Goal: Information Seeking & Learning: Learn about a topic

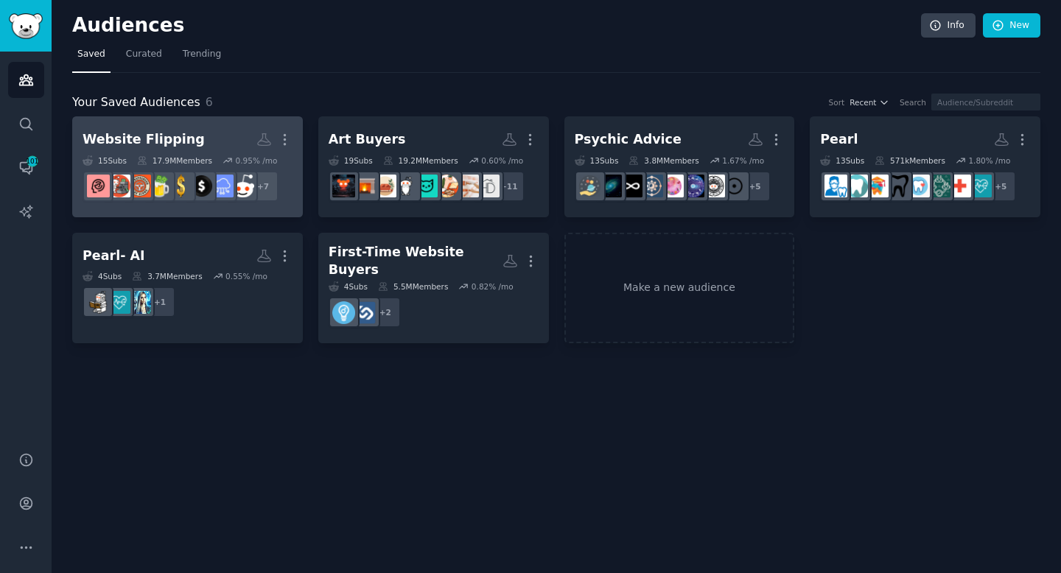
click at [224, 135] on h2 "Website Flipping Custom Audience More" at bounding box center [188, 140] width 210 height 26
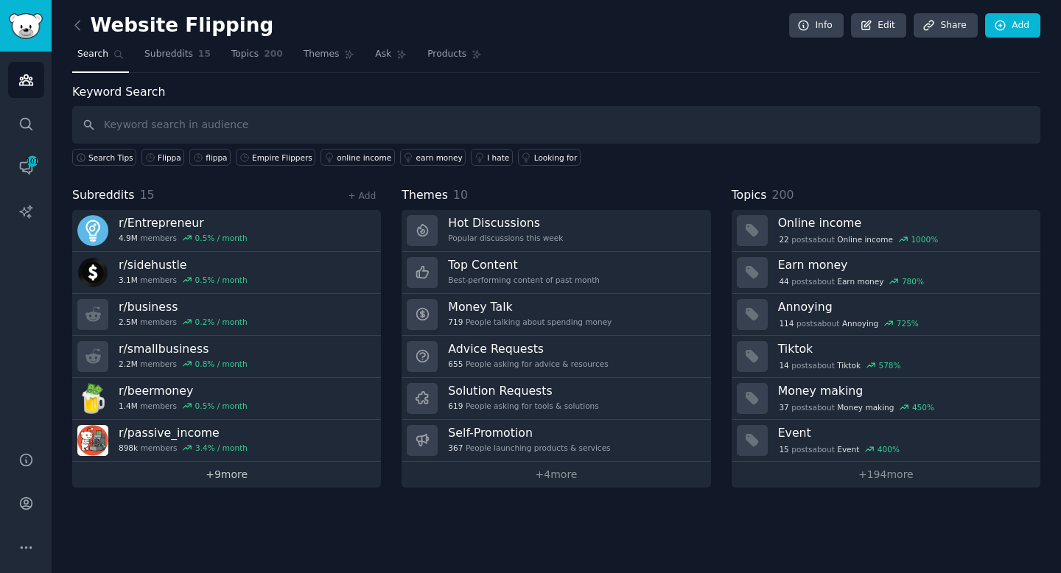
click at [217, 471] on link "+ 9 more" at bounding box center [226, 475] width 309 height 26
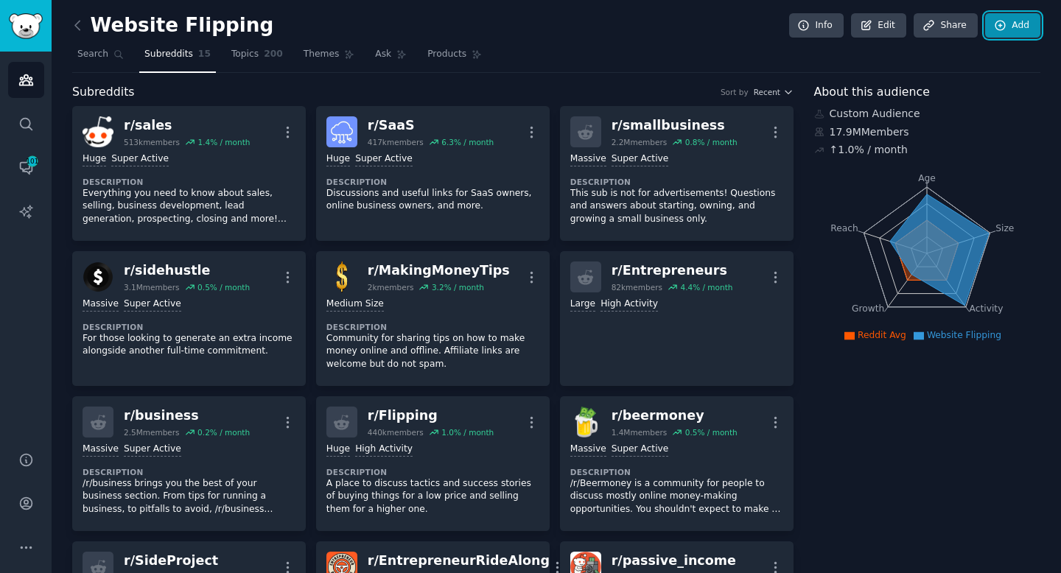
click at [1003, 21] on link "Add" at bounding box center [1012, 25] width 55 height 25
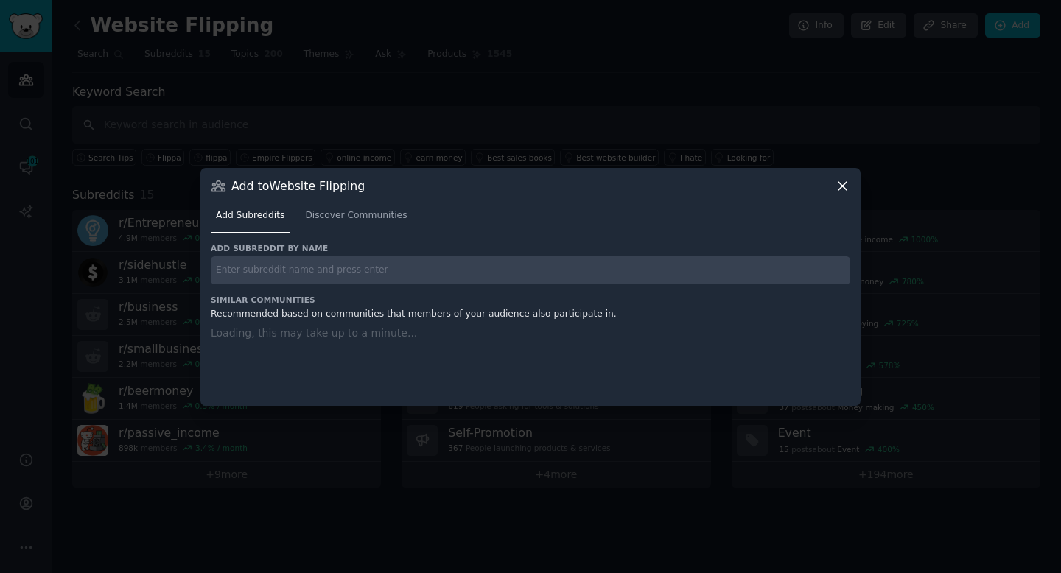
click at [415, 262] on input "text" at bounding box center [530, 270] width 639 height 29
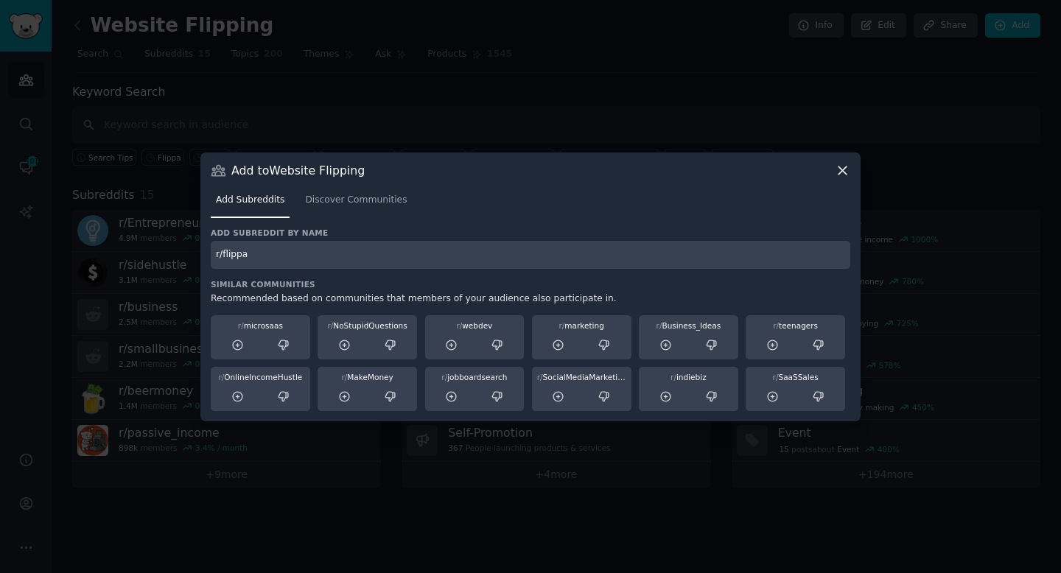
type input "r/flippa"
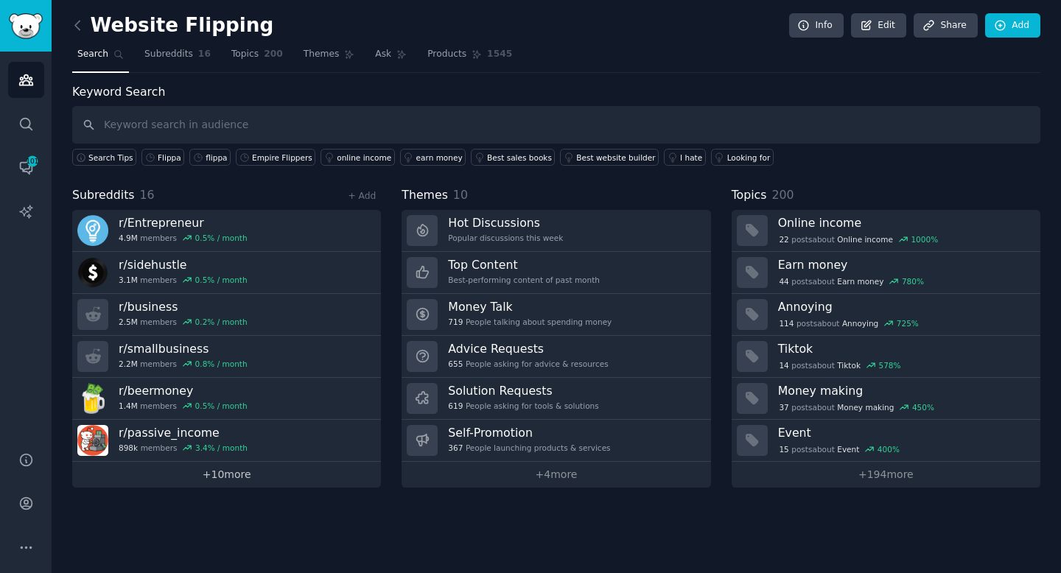
click at [253, 471] on link "+ 10 more" at bounding box center [226, 475] width 309 height 26
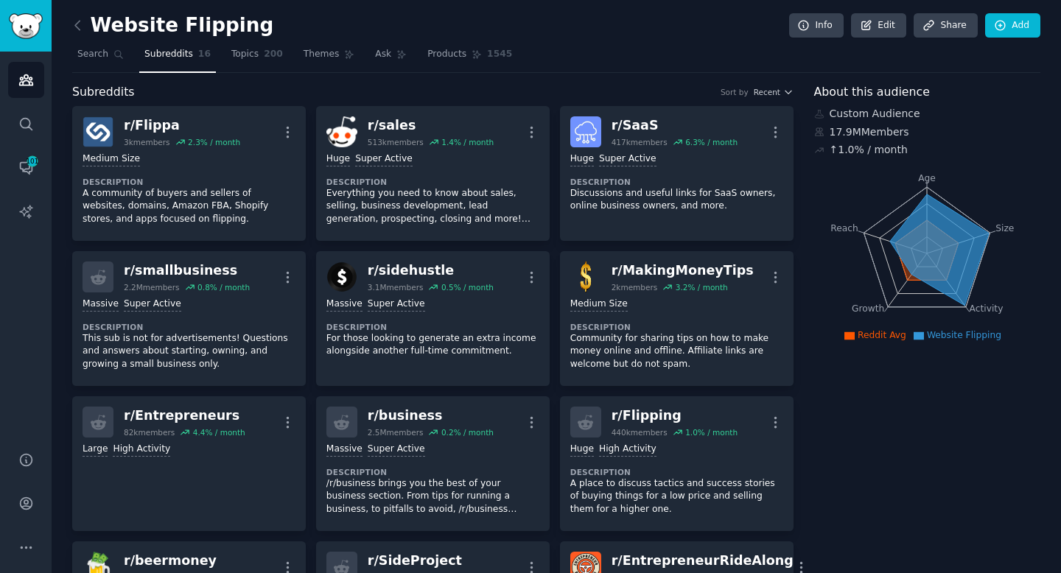
click at [579, 21] on div "Website Flipping Info Edit Share Add" at bounding box center [556, 28] width 968 height 30
click at [87, 61] on link "Search" at bounding box center [100, 58] width 57 height 30
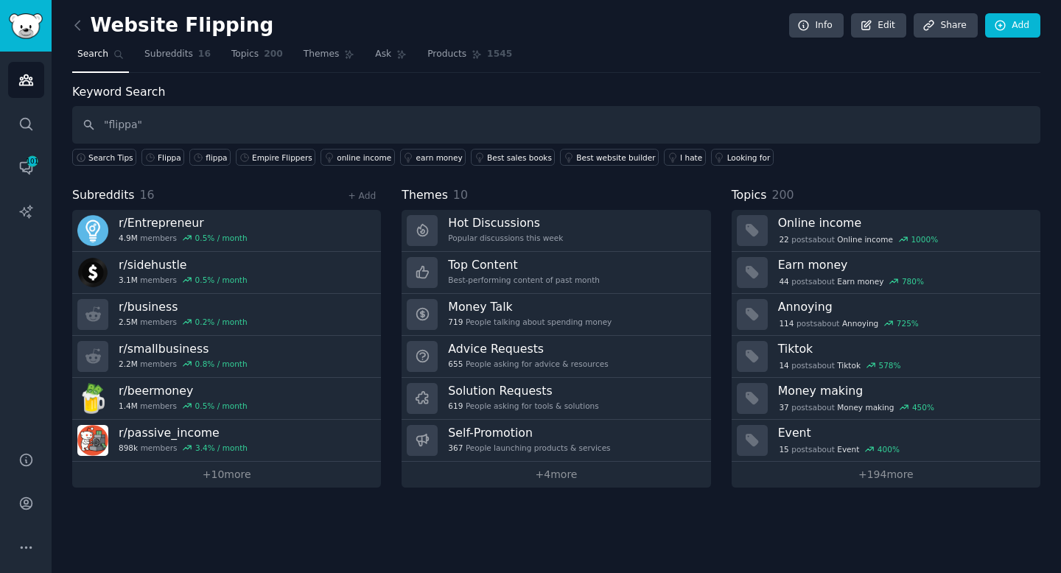
type input ""flippa""
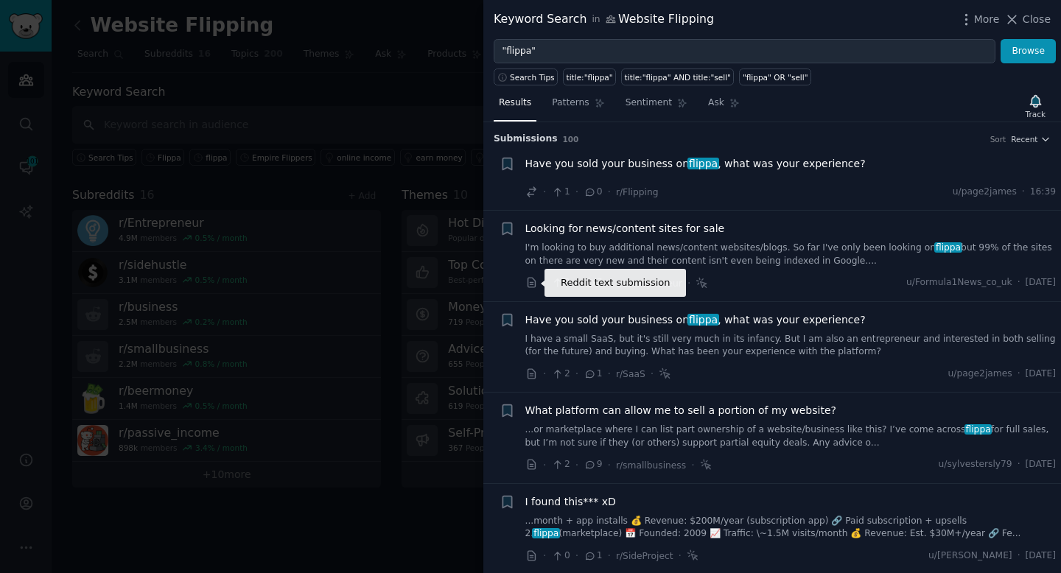
click at [533, 285] on icon at bounding box center [531, 282] width 13 height 13
click at [903, 143] on h3 "Submission s 100 Sort Recent" at bounding box center [772, 139] width 557 height 13
click at [887, 167] on div "Have you sold your business on flippa , what was your experience?" at bounding box center [790, 163] width 531 height 15
click at [913, 209] on li "Reddit crosspost submission Bookmark this conversation + Have you sold your bus…" at bounding box center [772, 178] width 578 height 65
click at [871, 198] on div "· 1 · 0 · r/Flipping u/page2james · 16:39" at bounding box center [790, 191] width 531 height 15
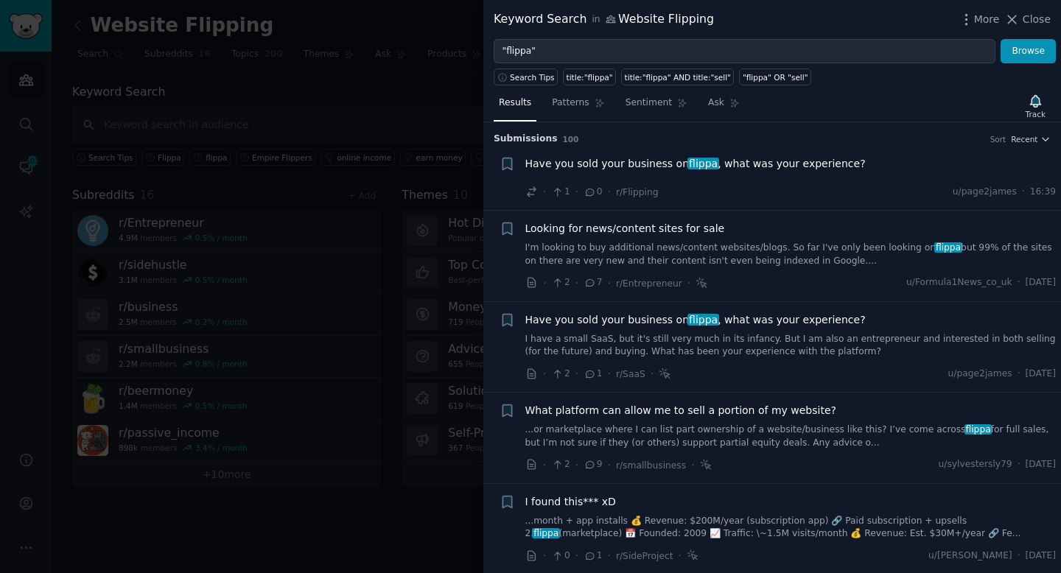
click at [871, 198] on div "· 1 · 0 · r/Flipping u/page2james · 16:39" at bounding box center [790, 191] width 531 height 15
click at [813, 169] on span "Have you sold your business on flippa , what was your experience?" at bounding box center [695, 163] width 340 height 15
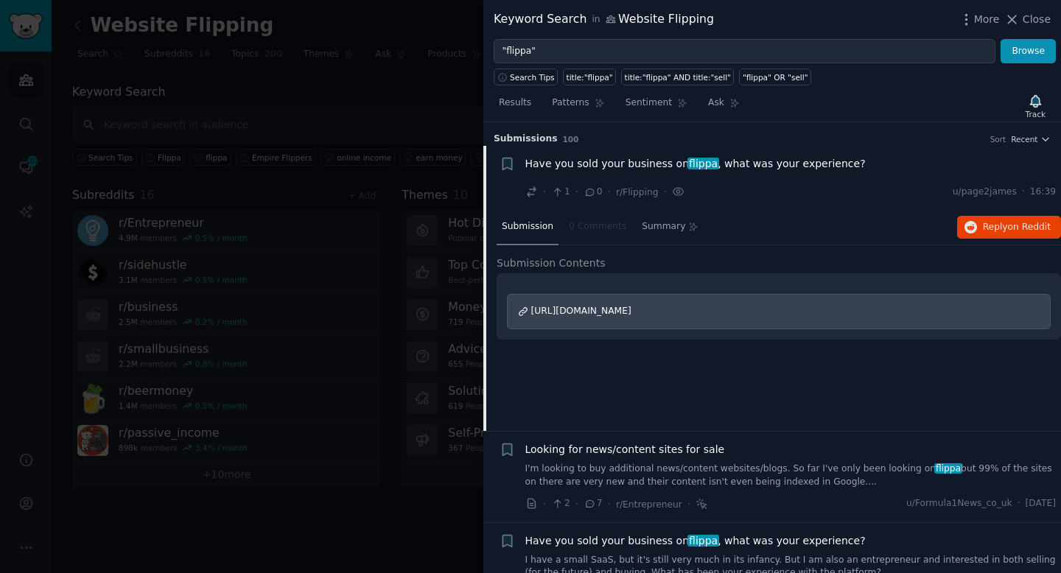
scroll to position [23, 0]
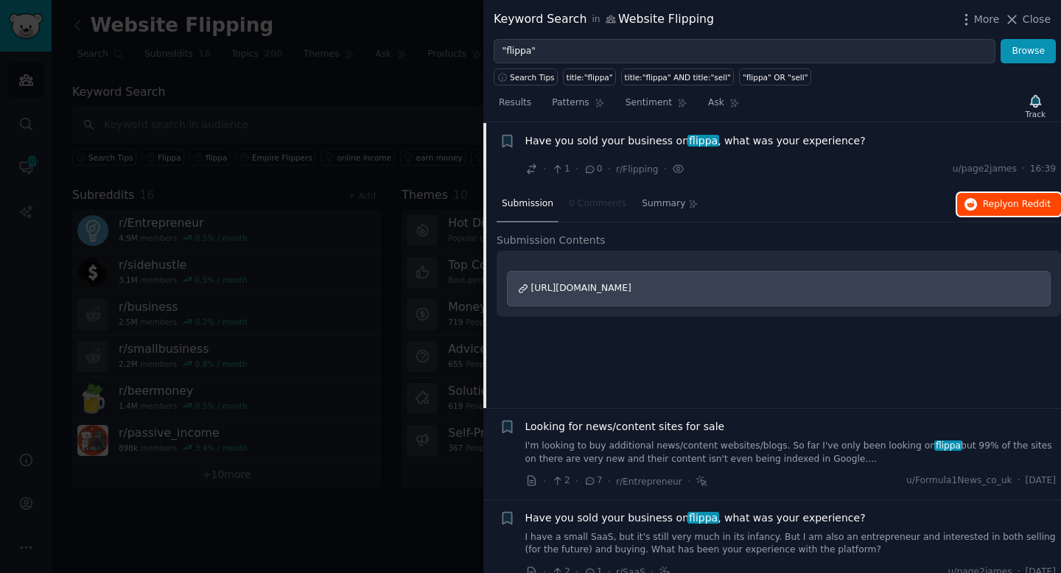
click at [992, 205] on span "Reply on Reddit" at bounding box center [1017, 204] width 68 height 13
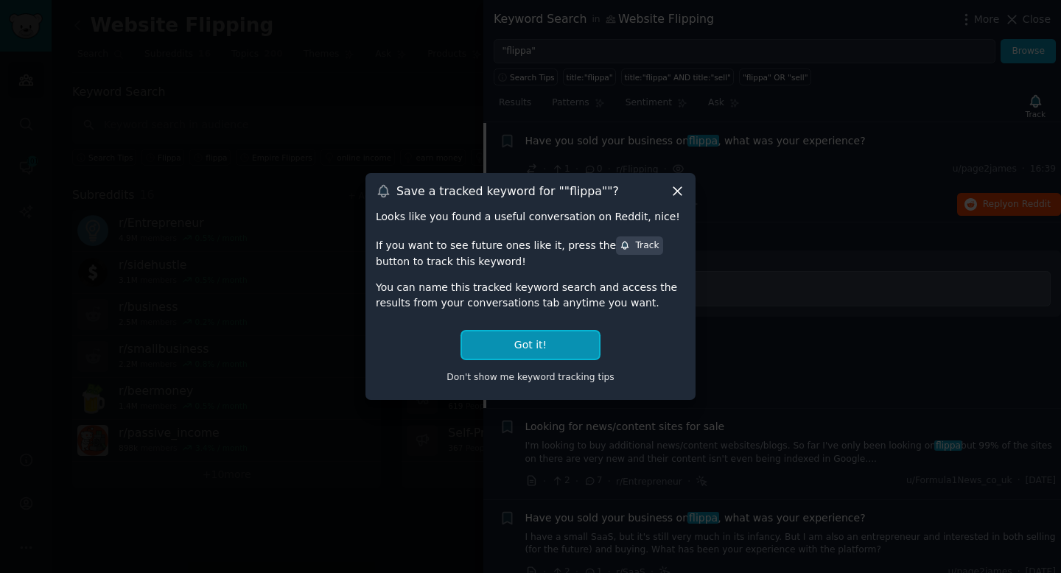
drag, startPoint x: 515, startPoint y: 345, endPoint x: 573, endPoint y: 259, distance: 104.0
click at [573, 259] on div "Looks like you found a useful conversation on Reddit, nice! If you want to see …" at bounding box center [530, 299] width 309 height 180
click at [622, 243] on icon at bounding box center [625, 246] width 7 height 8
click at [545, 346] on button "Got it!" at bounding box center [530, 345] width 137 height 27
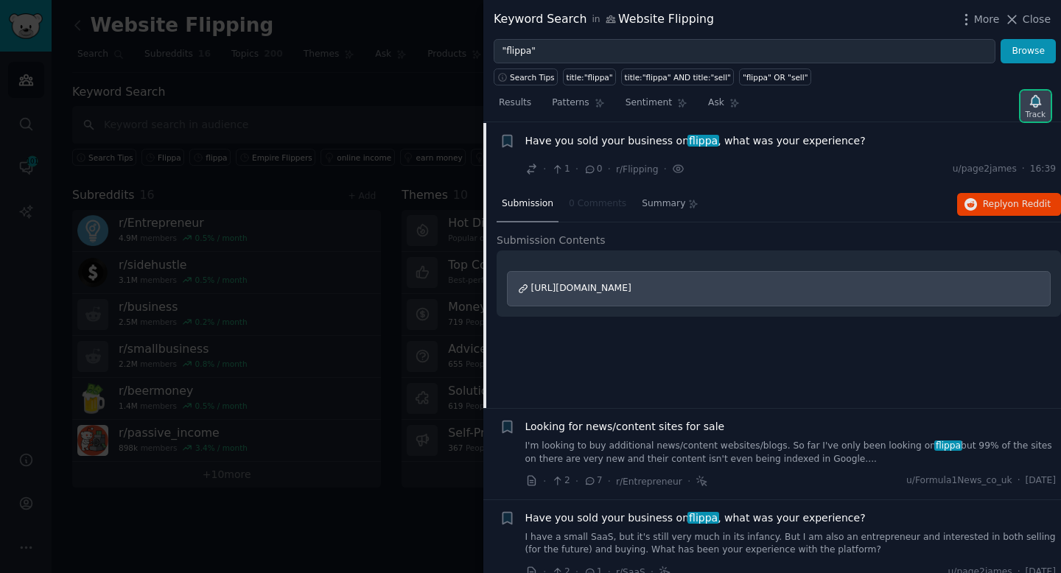
click at [1028, 99] on icon "button" at bounding box center [1035, 101] width 15 height 15
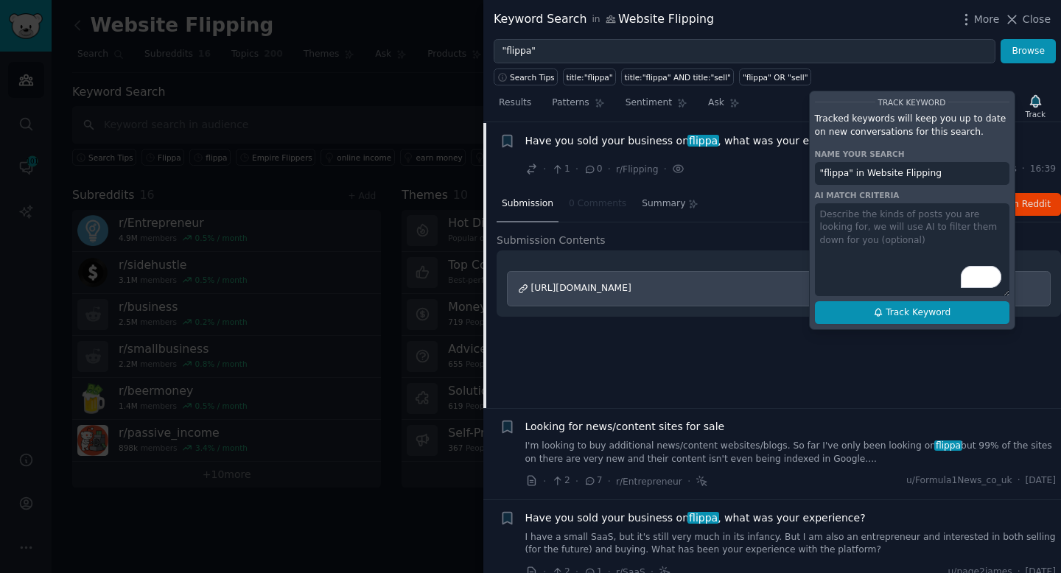
click at [883, 317] on button "Track Keyword" at bounding box center [912, 313] width 194 height 24
type input ""flippa" in Website Flipping"
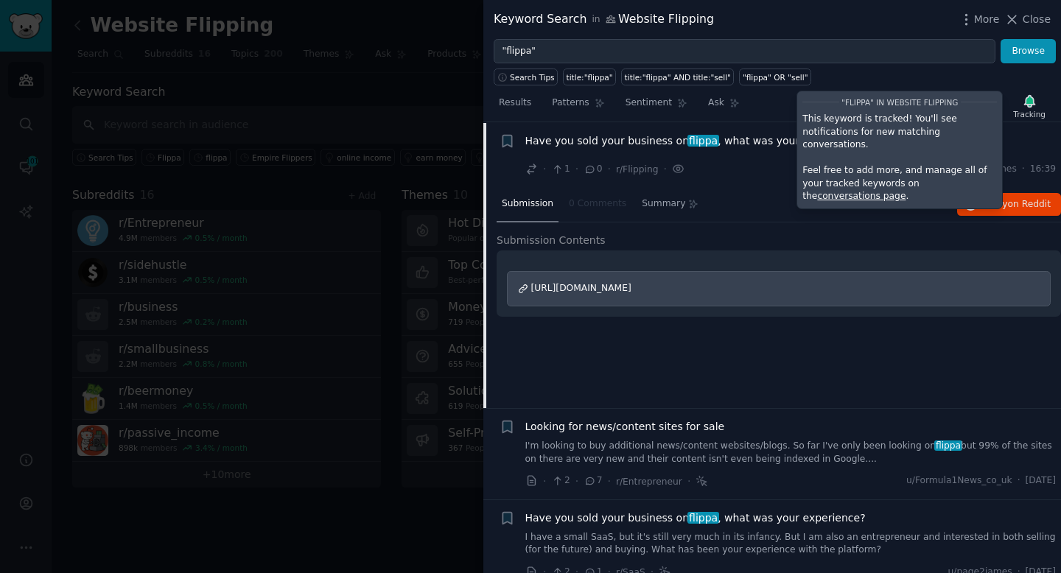
click at [871, 71] on div "Search Tips title:"flippa" title:"flippa" AND title:"sell" "flippa" OR "sell"" at bounding box center [772, 74] width 578 height 22
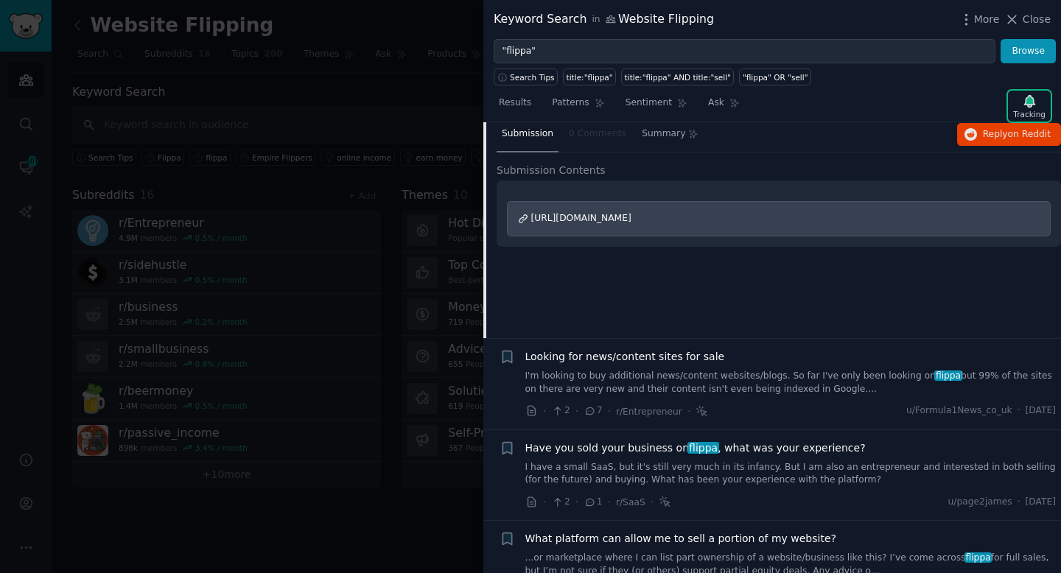
scroll to position [94, 0]
click at [853, 411] on div "· 2 · 7 · r/Entrepreneur · u/Formula1News_co_uk · [DATE]" at bounding box center [790, 409] width 531 height 15
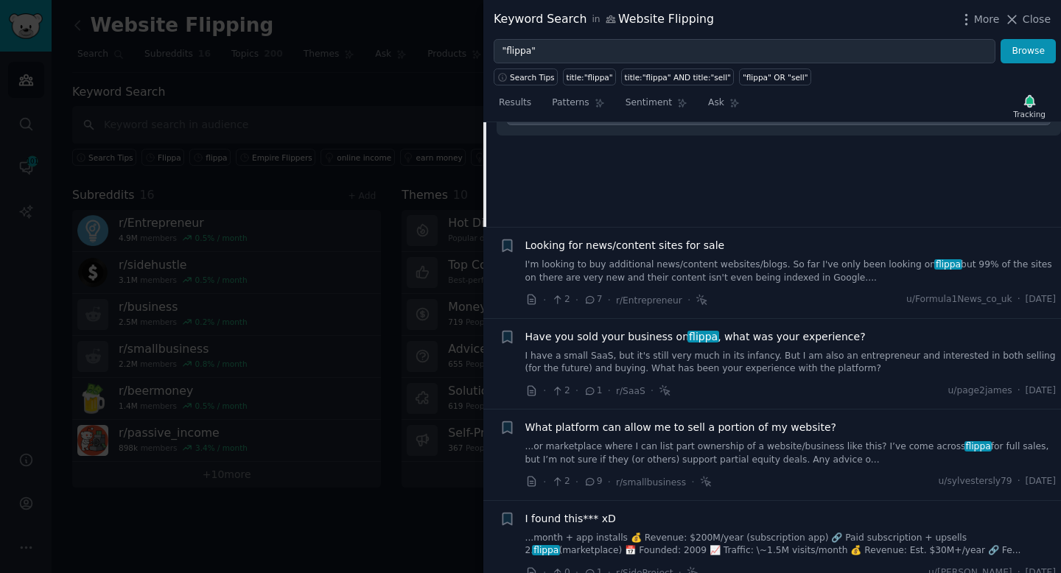
scroll to position [276, 0]
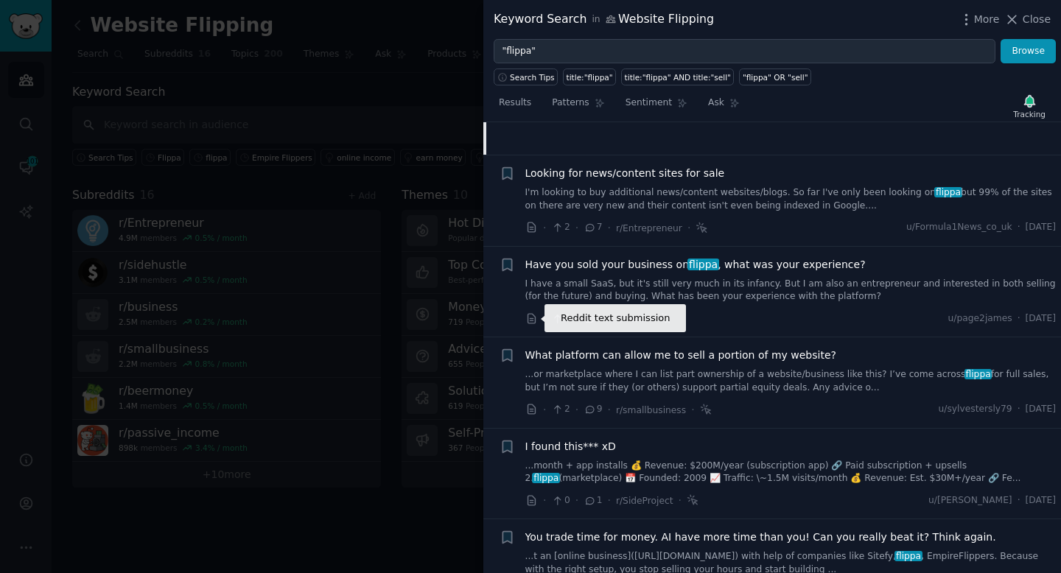
click at [532, 318] on icon at bounding box center [530, 319] width 7 height 10
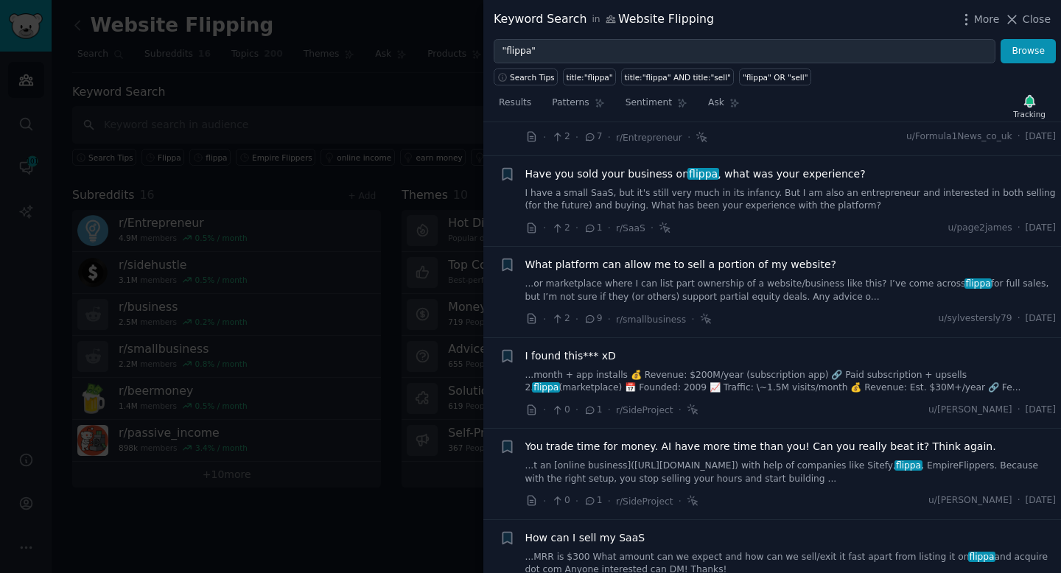
scroll to position [0, 0]
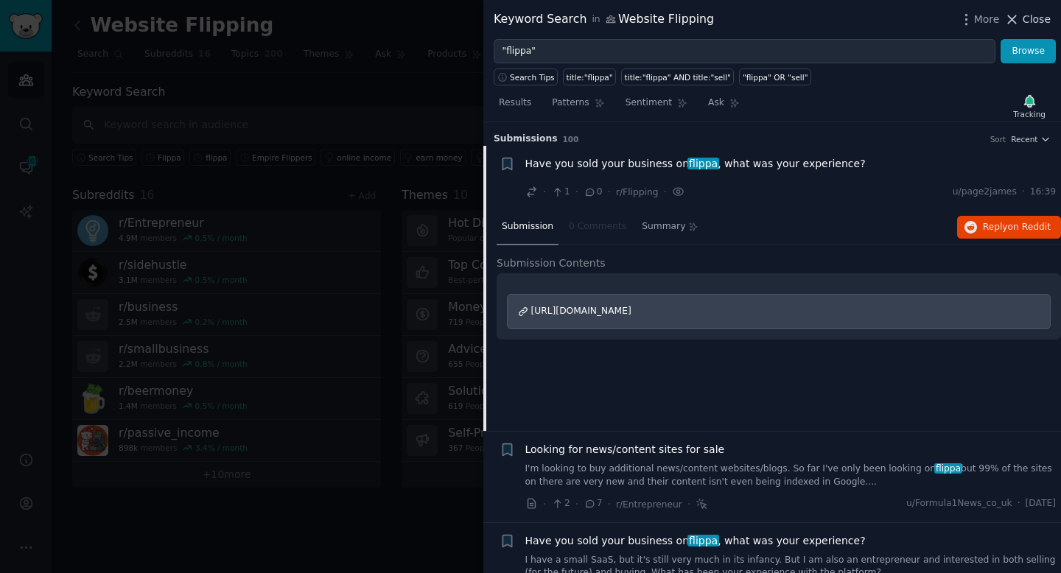
click at [1017, 20] on icon at bounding box center [1011, 19] width 15 height 15
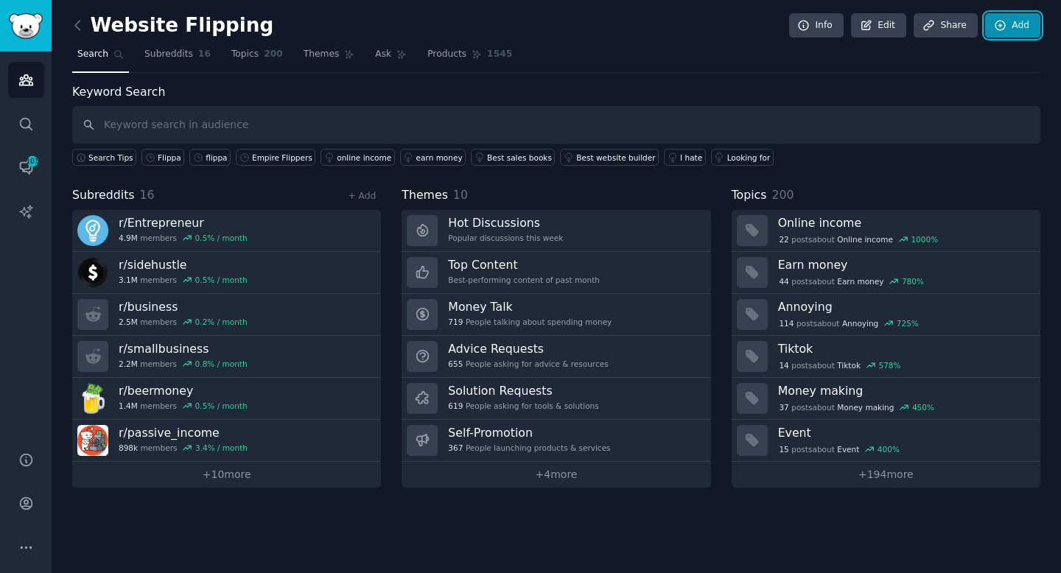
click at [1017, 23] on link "Add" at bounding box center [1012, 25] width 55 height 25
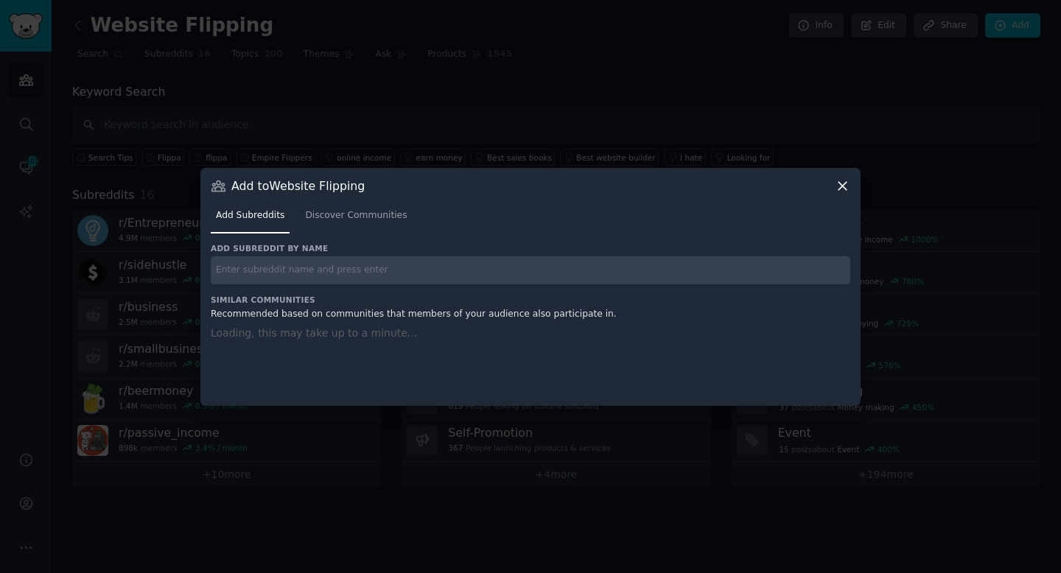
click at [413, 281] on input "text" at bounding box center [530, 270] width 639 height 29
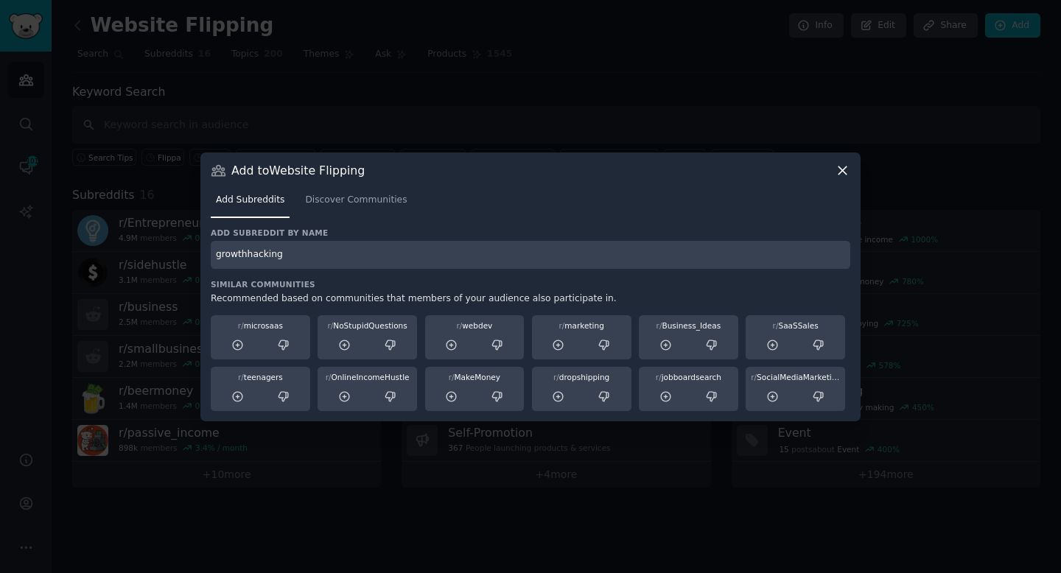
type input "growthhacking"
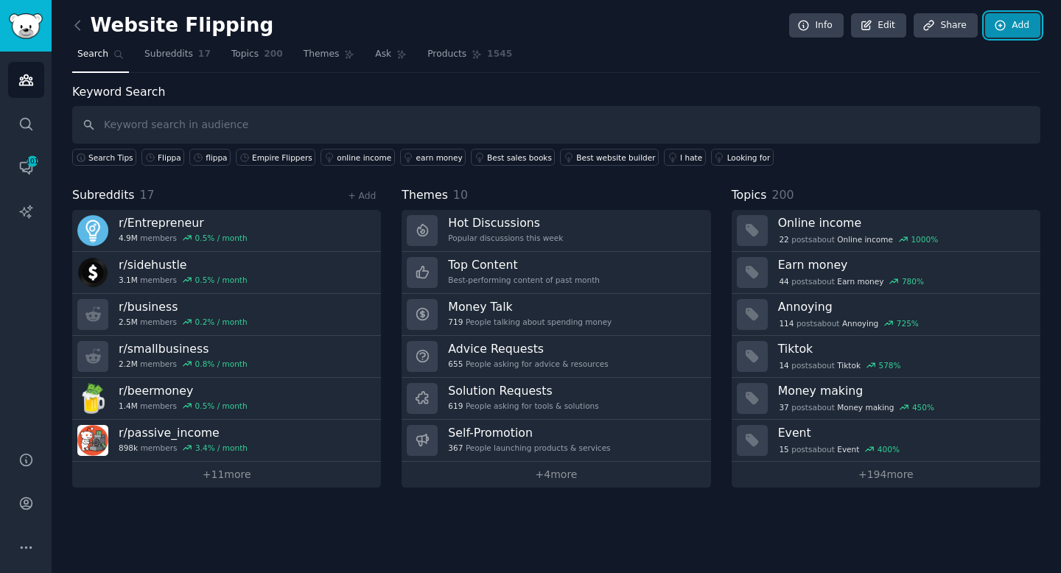
click at [996, 27] on icon at bounding box center [1000, 26] width 10 height 10
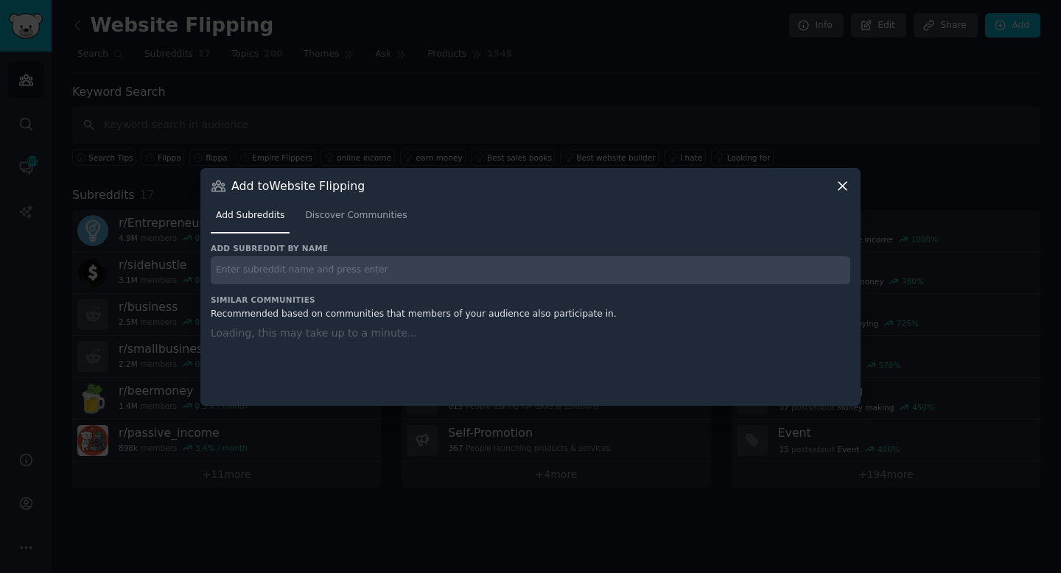
click at [423, 287] on div "Add subreddit by name Similar Communities Recommended based on communities that…" at bounding box center [530, 315] width 639 height 144
click at [425, 275] on input "text" at bounding box center [530, 270] width 639 height 29
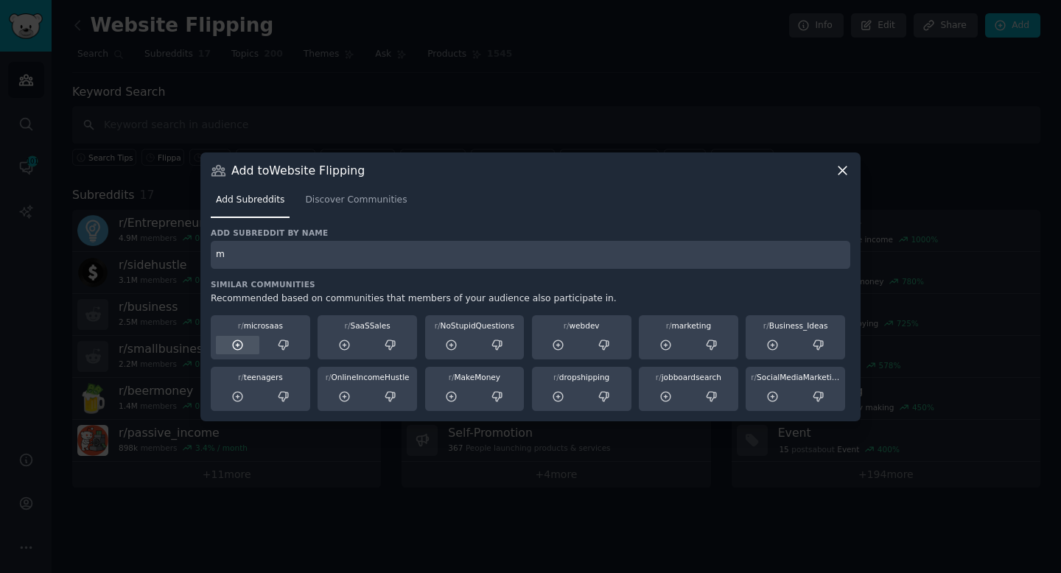
type input "m"
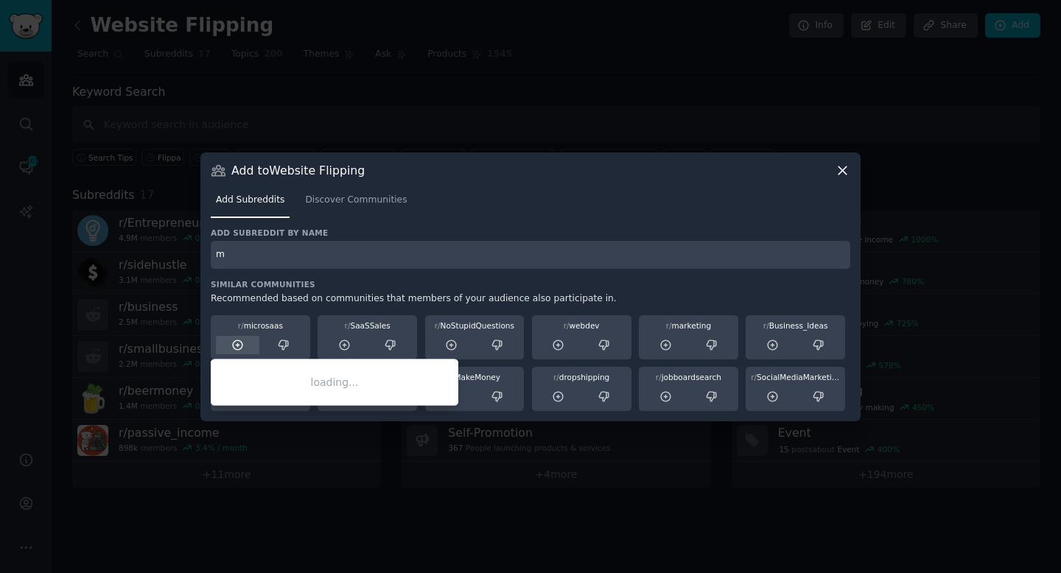
click at [238, 345] on icon at bounding box center [238, 345] width 10 height 10
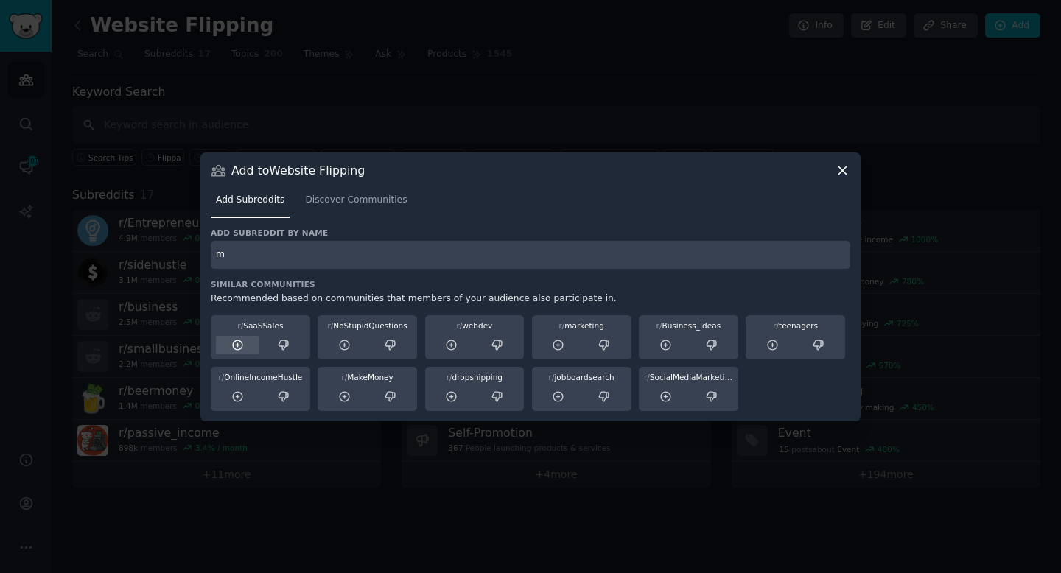
click at [239, 345] on icon at bounding box center [238, 345] width 10 height 10
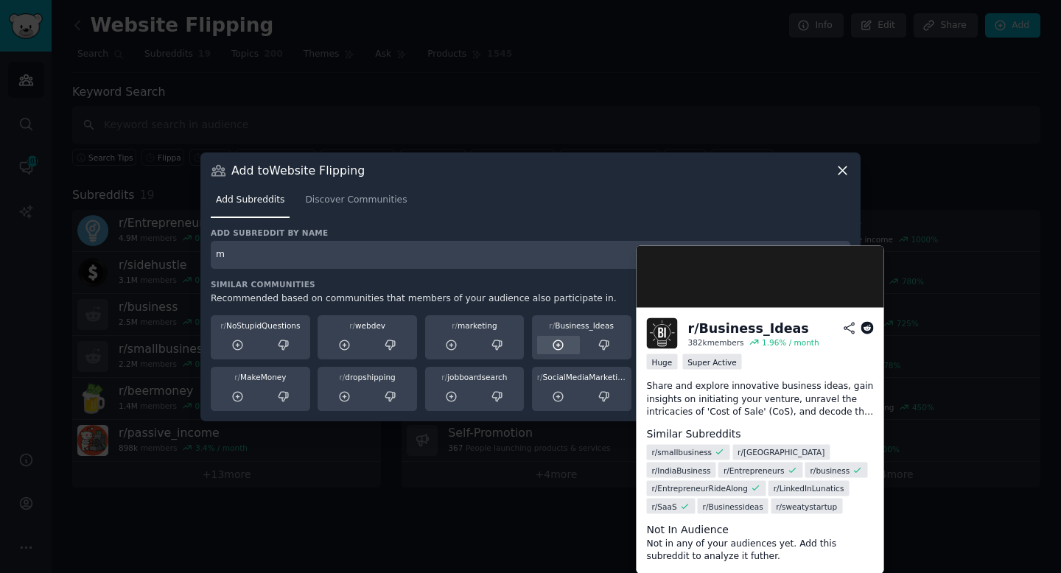
click at [561, 346] on icon at bounding box center [558, 345] width 13 height 13
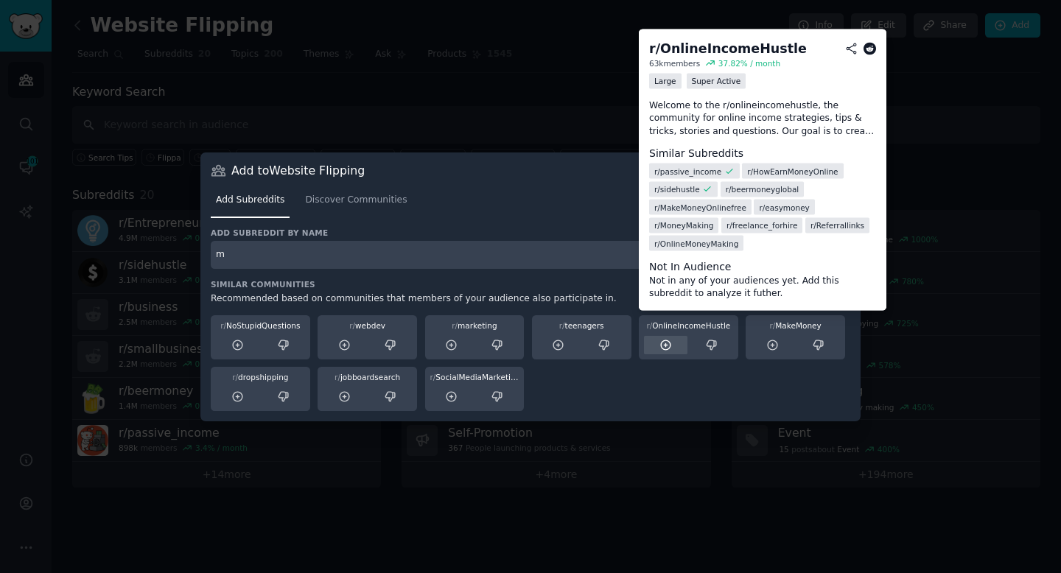
click at [668, 348] on icon at bounding box center [666, 345] width 10 height 10
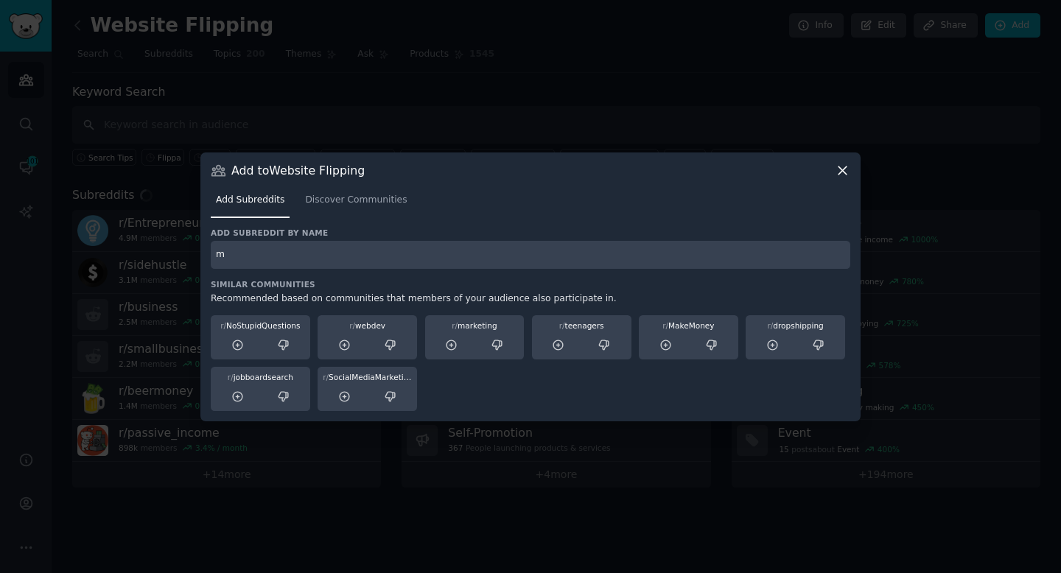
click at [840, 172] on icon at bounding box center [842, 170] width 8 height 8
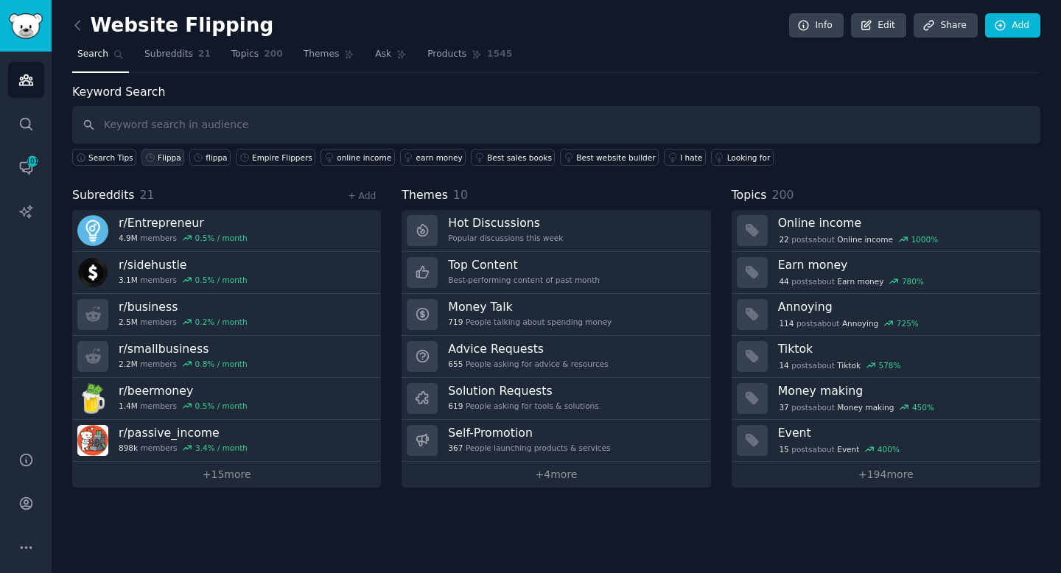
click at [166, 158] on div "Flippa" at bounding box center [170, 157] width 24 height 10
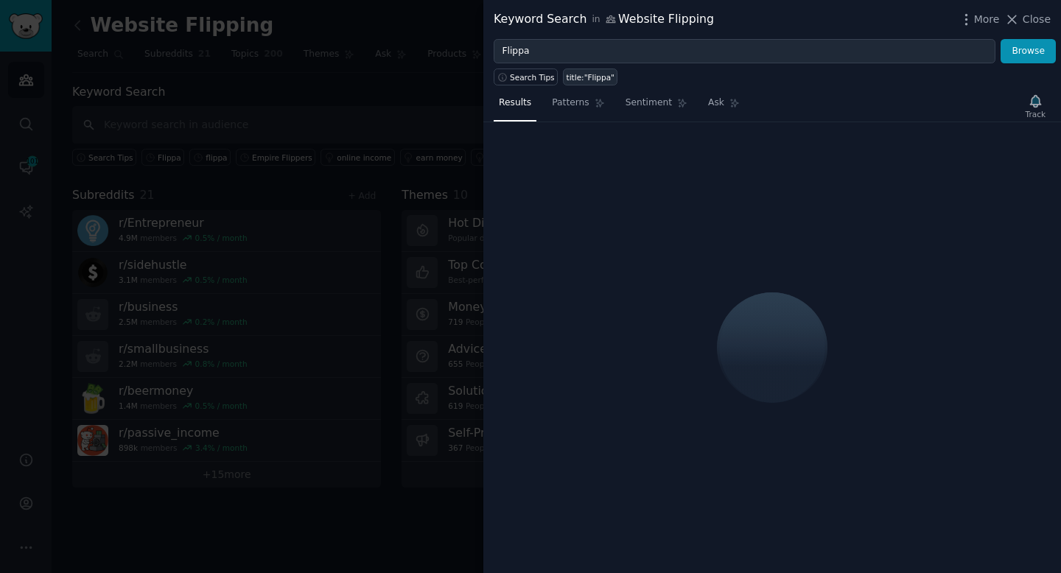
click at [599, 81] on div "title:"Flippa"" at bounding box center [591, 77] width 48 height 10
type input "title:"Flippa""
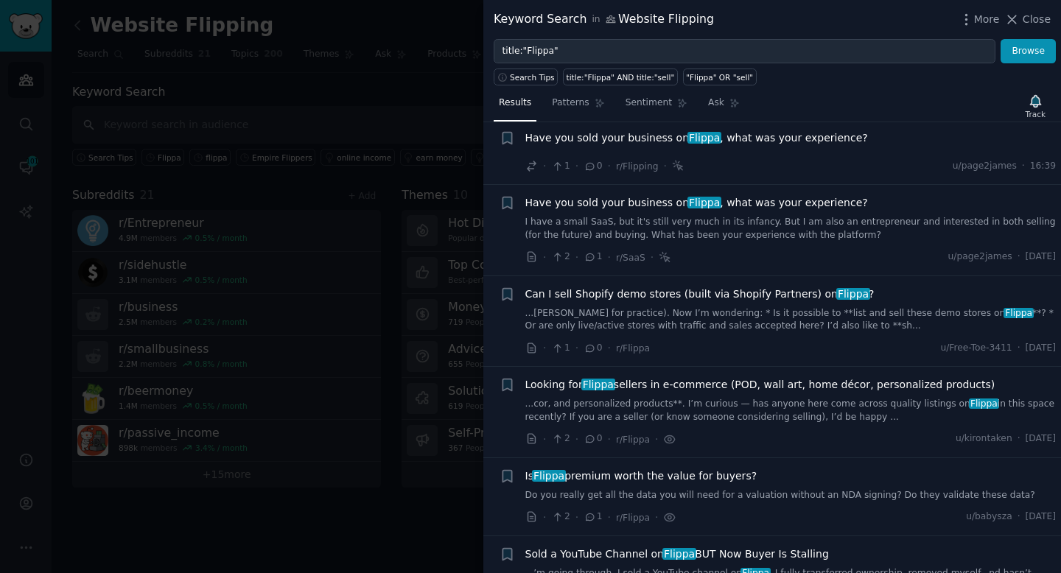
scroll to position [31, 0]
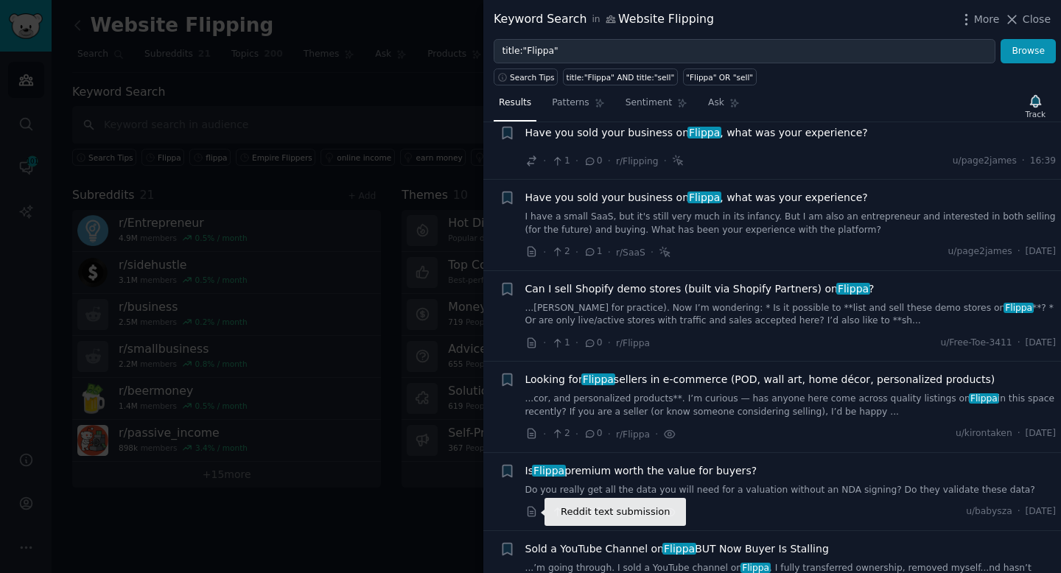
click at [527, 516] on icon at bounding box center [530, 512] width 7 height 10
